Goal: Share content: Share content

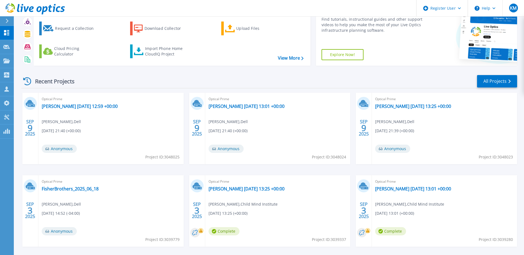
scroll to position [51, 0]
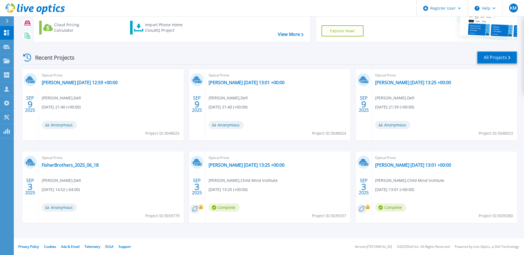
click at [487, 60] on link "All Projects" at bounding box center [497, 57] width 40 height 12
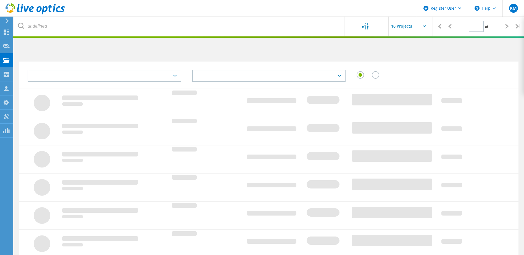
type input "1"
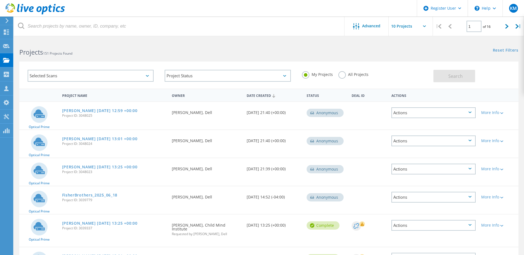
scroll to position [110, 0]
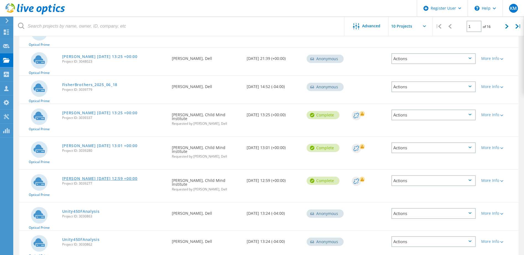
click at [85, 178] on link "[PERSON_NAME] [DATE] 12:59 +00:00" at bounding box center [99, 179] width 75 height 4
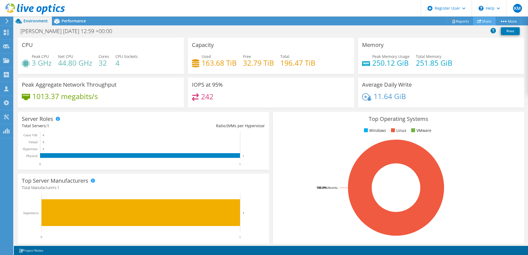
click at [486, 21] on link "Share" at bounding box center [484, 21] width 23 height 9
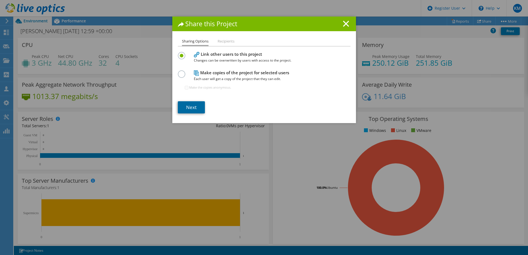
click at [196, 111] on link "Next" at bounding box center [191, 107] width 27 height 12
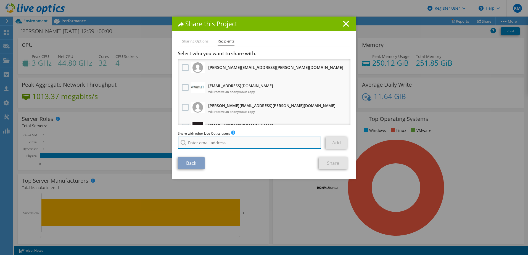
paste input "scott.wells@arrow.com"
type input "scott.wells@arrow.com"
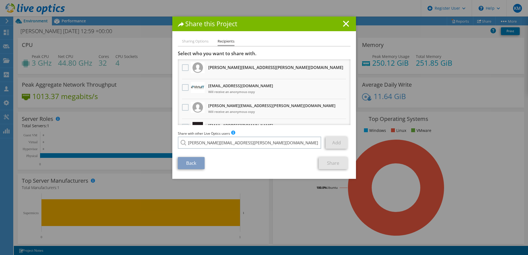
click at [221, 150] on li "scott.wells@arrow.com" at bounding box center [234, 146] width 112 height 7
click at [342, 142] on link "Add" at bounding box center [336, 143] width 22 height 12
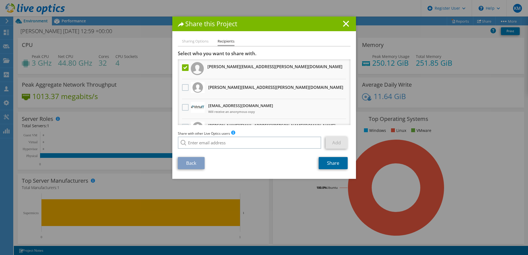
click at [334, 165] on link "Share" at bounding box center [333, 163] width 29 height 12
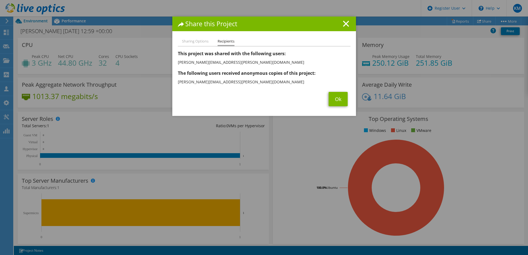
click at [349, 103] on div "Sharing Options Recipients Link other users to this project Changes can be over…" at bounding box center [264, 77] width 184 height 78
click at [336, 102] on link "Ok" at bounding box center [338, 99] width 19 height 14
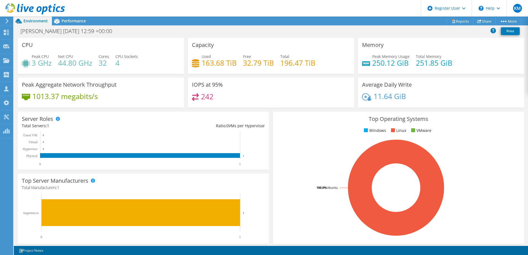
click at [40, 12] on icon at bounding box center [35, 8] width 59 height 11
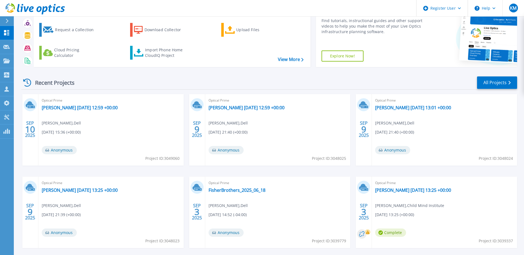
scroll to position [51, 0]
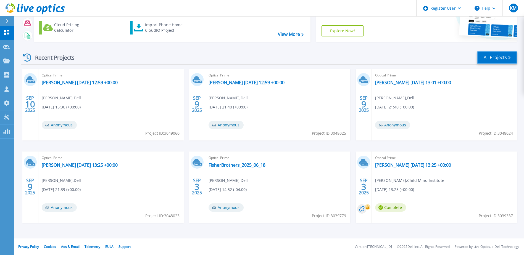
click at [489, 60] on link "All Projects" at bounding box center [497, 57] width 40 height 12
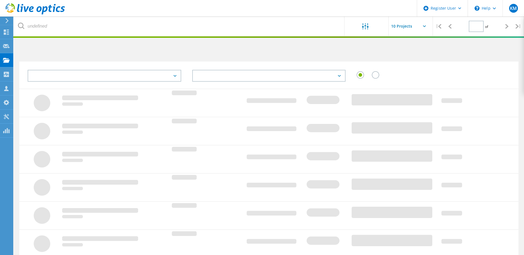
type input "1"
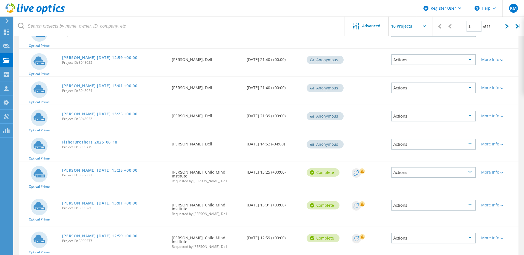
scroll to position [164, 0]
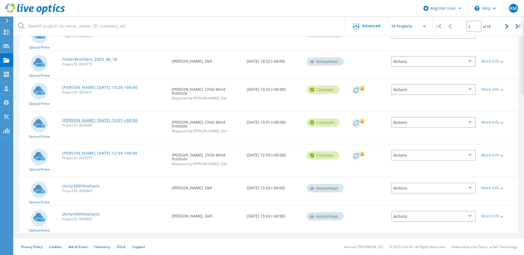
click at [90, 120] on link "[PERSON_NAME] [DATE] 13:01 +00:00" at bounding box center [99, 120] width 75 height 4
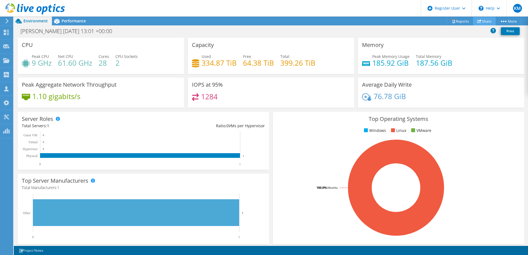
click at [483, 24] on link "Share" at bounding box center [484, 21] width 23 height 9
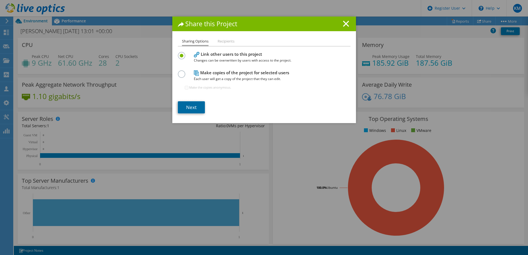
click at [197, 102] on link "Next" at bounding box center [191, 107] width 27 height 12
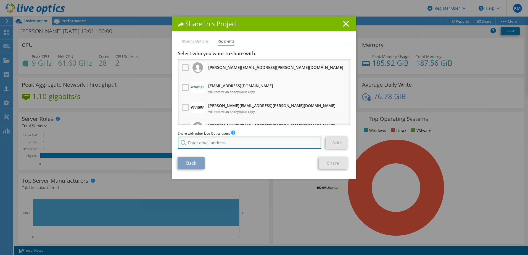
paste input "[PERSON_NAME][EMAIL_ADDRESS][PERSON_NAME][DOMAIN_NAME]"
type input "[PERSON_NAME][EMAIL_ADDRESS][PERSON_NAME][DOMAIN_NAME]"
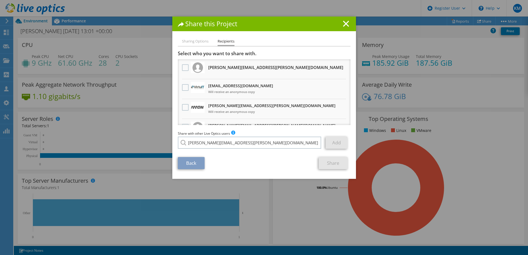
click at [208, 150] on li "[PERSON_NAME][EMAIL_ADDRESS][PERSON_NAME][DOMAIN_NAME]" at bounding box center [234, 146] width 112 height 7
click at [337, 139] on link "Add" at bounding box center [336, 143] width 22 height 12
type input "scott.wells@arrow.com"
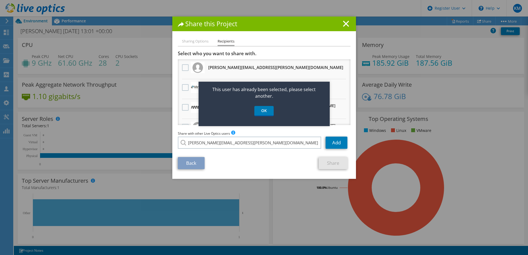
click at [268, 117] on div "This user has already been selected, please select another. OK" at bounding box center [263, 104] width 131 height 44
click at [264, 110] on link "OK" at bounding box center [263, 111] width 19 height 10
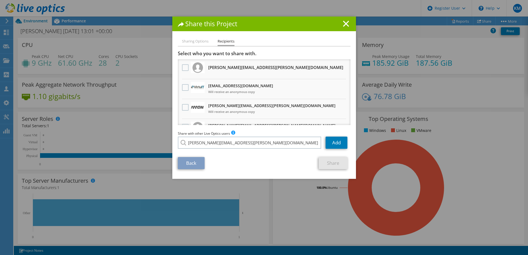
click at [178, 70] on li "mariusz.bialek@childmind.org Will receive an anonymous copy" at bounding box center [264, 69] width 173 height 20
click at [182, 103] on div at bounding box center [185, 108] width 9 height 12
click at [187, 109] on label at bounding box center [186, 107] width 8 height 7
click at [0, 0] on input "checkbox" at bounding box center [0, 0] width 0 height 0
click at [335, 163] on link "Share" at bounding box center [333, 163] width 29 height 12
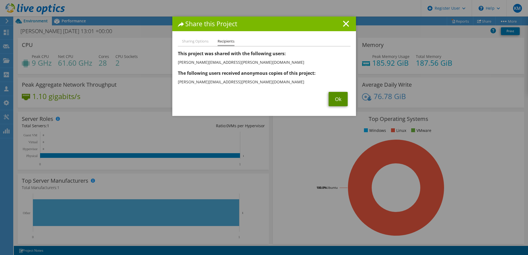
click at [333, 97] on link "Ok" at bounding box center [338, 99] width 19 height 14
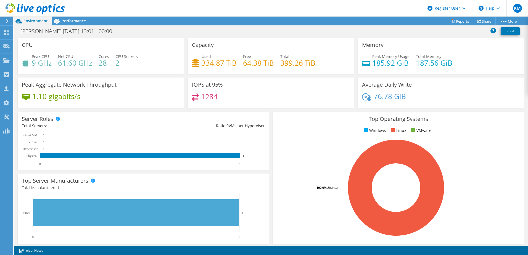
click at [47, 11] on icon at bounding box center [35, 8] width 59 height 11
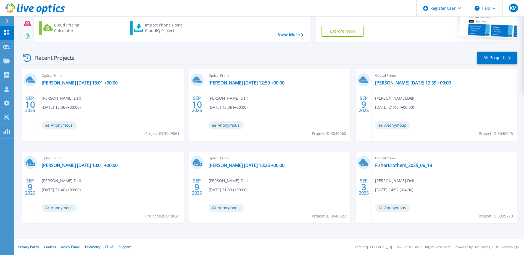
scroll to position [51, 0]
click at [482, 53] on link "All Projects" at bounding box center [497, 57] width 40 height 12
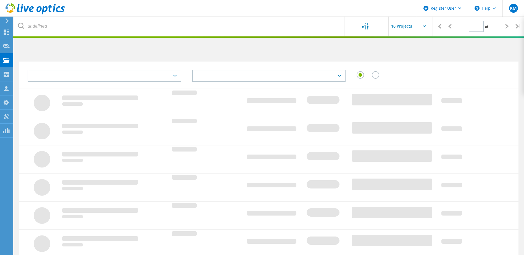
type input "1"
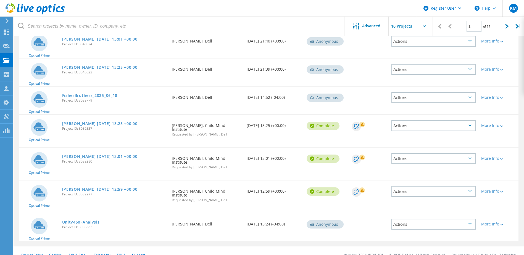
scroll to position [164, 0]
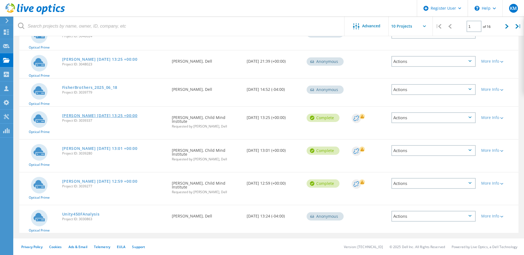
click at [93, 116] on link "[PERSON_NAME] [DATE] 13:25 +00:00" at bounding box center [99, 116] width 75 height 4
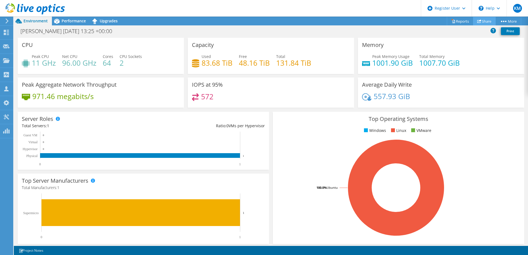
click at [484, 22] on link "Share" at bounding box center [484, 21] width 23 height 9
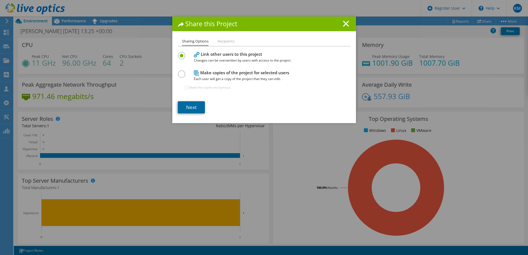
click at [194, 107] on link "Next" at bounding box center [191, 107] width 27 height 12
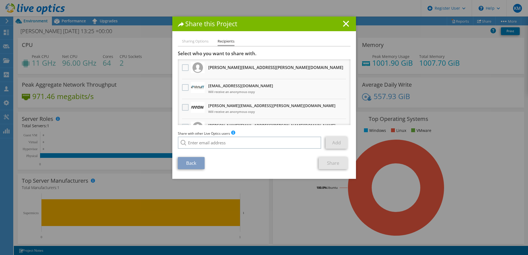
click at [182, 105] on label at bounding box center [186, 107] width 8 height 7
click at [0, 0] on input "checkbox" at bounding box center [0, 0] width 0 height 0
click at [331, 164] on link "Share" at bounding box center [333, 163] width 29 height 12
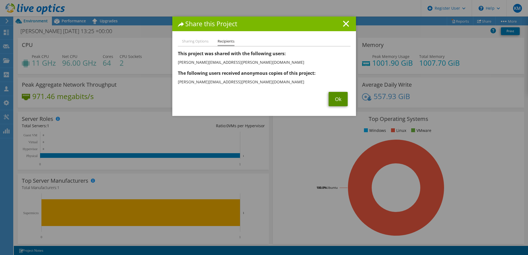
click at [330, 99] on link "Ok" at bounding box center [338, 99] width 19 height 14
